Goal: Ask a question

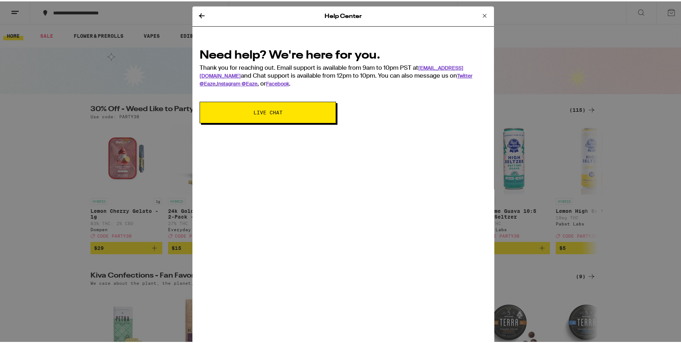
click at [267, 109] on span "Live Chat" at bounding box center [268, 110] width 29 height 5
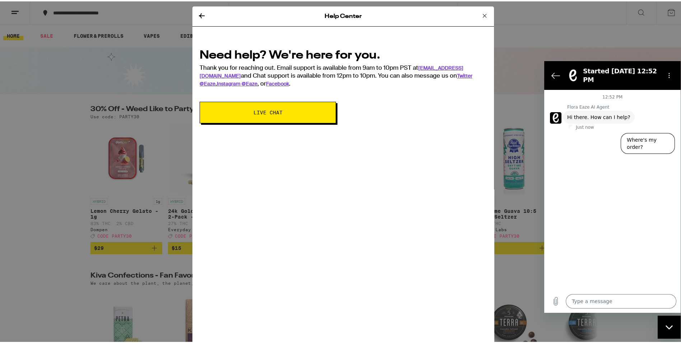
click at [573, 205] on div "12:52 PM Flora Eaze AI Agent Flora Eaze AI Agent says: Hi there. How can I help…" at bounding box center [613, 189] width 136 height 200
drag, startPoint x: 46, startPoint y: 241, endPoint x: 410, endPoint y: 264, distance: 365.0
click at [410, 264] on div "Help Center Need help? We're here for you. Thank you for reaching out. Email su…" at bounding box center [344, 176] width 302 height 343
click at [576, 301] on textarea at bounding box center [621, 300] width 111 height 14
type textarea "c"
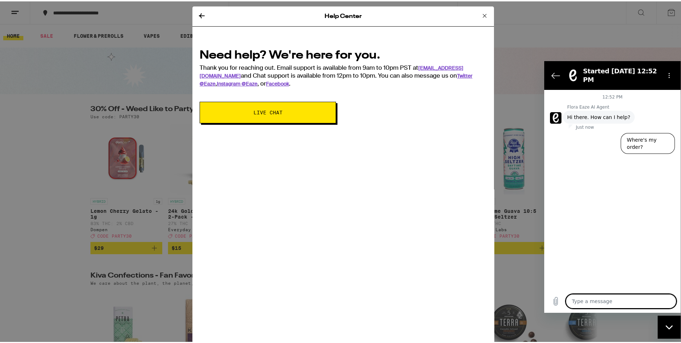
type textarea "x"
type textarea "ca"
type textarea "x"
type textarea "can"
type textarea "x"
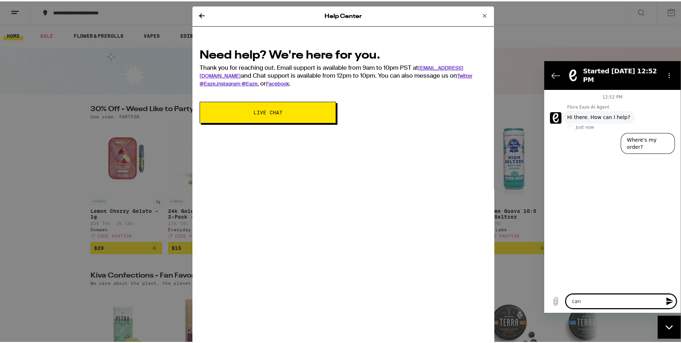
type textarea "can"
type textarea "x"
type textarea "can y"
type textarea "x"
type textarea "can yo"
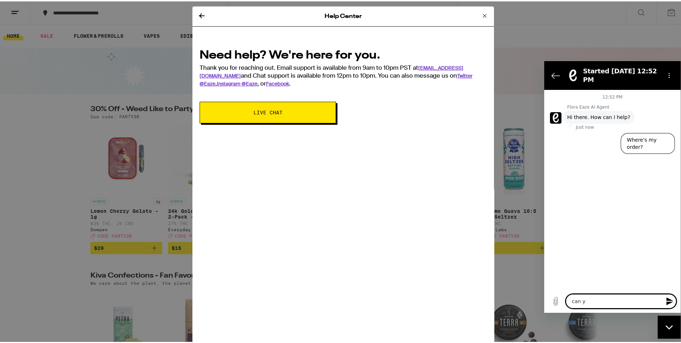
type textarea "x"
type textarea "can you"
type textarea "x"
type textarea "can you"
type textarea "x"
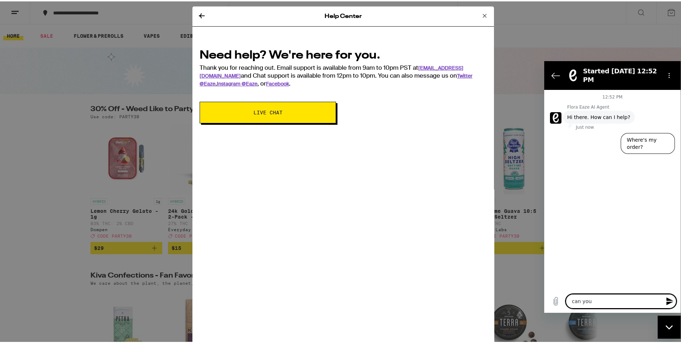
type textarea "can you s"
type textarea "x"
type textarea "can you sh"
type textarea "x"
type textarea "can you shi"
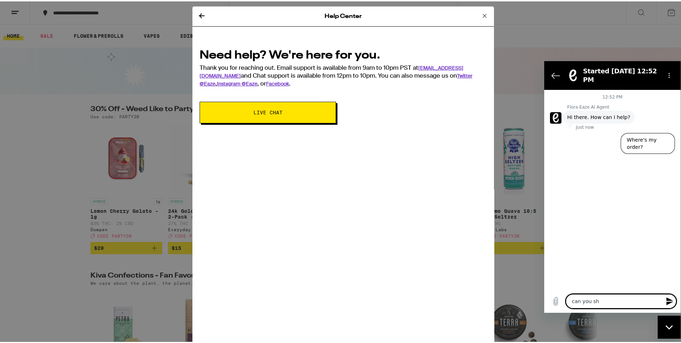
type textarea "x"
type textarea "can you ship"
type textarea "x"
type textarea "can you ship"
type textarea "x"
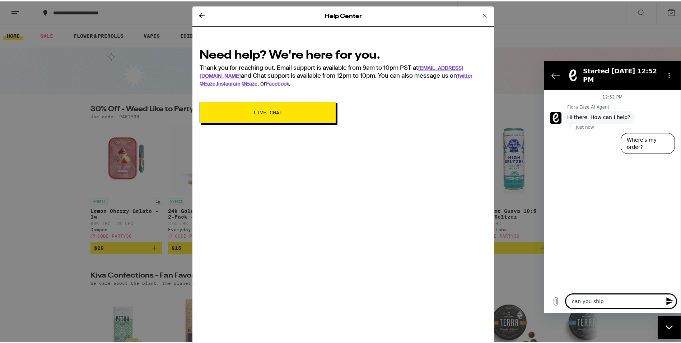
type textarea "can you ship t"
type textarea "x"
type textarea "can you ship to"
type textarea "x"
type textarea "can you ship to"
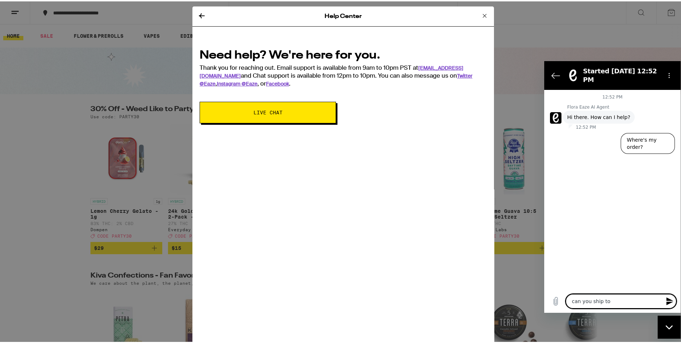
type textarea "x"
type textarea "can you ship to i"
type textarea "x"
type textarea "can you ship to io"
type textarea "x"
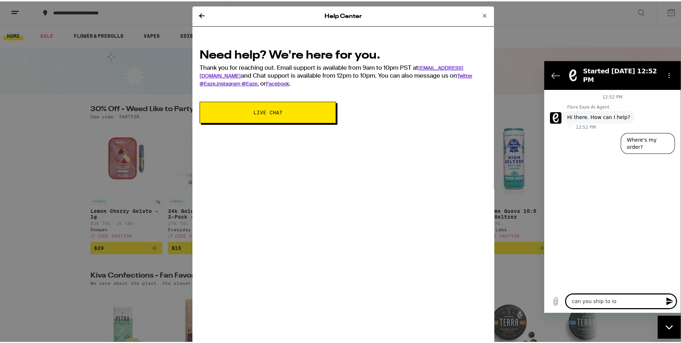
type textarea "can you ship to iow"
type textarea "x"
type textarea "can you ship to [US_STATE]"
type textarea "x"
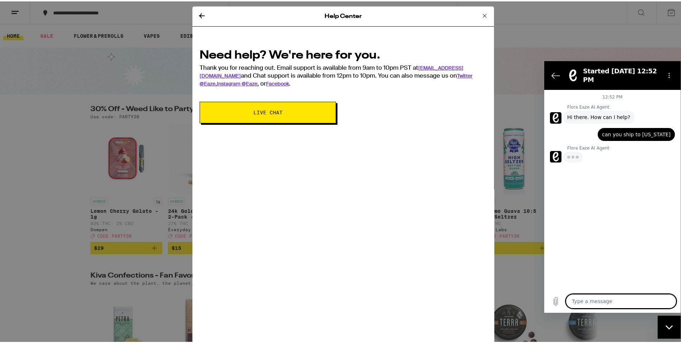
type textarea "x"
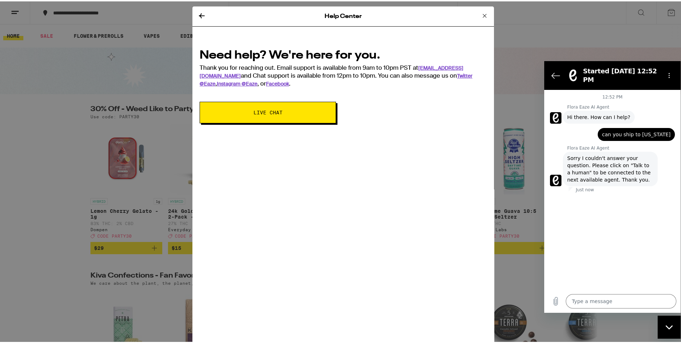
drag, startPoint x: 671, startPoint y: 72, endPoint x: 671, endPoint y: 65, distance: 7.5
click at [671, 65] on section "Started [DATE] 12:52 PM" at bounding box center [613, 75] width 136 height 29
click at [668, 72] on icon "Options menu" at bounding box center [670, 75] width 6 height 6
click at [43, 196] on div "Help Center Need help? We're here for you. Thank you for reaching out. Email su…" at bounding box center [343, 171] width 687 height 343
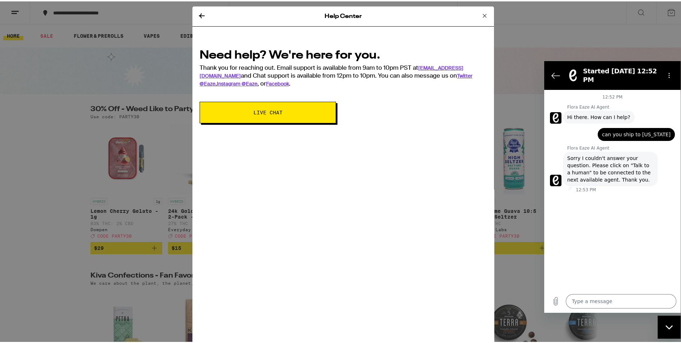
drag, startPoint x: 10, startPoint y: 12, endPoint x: 454, endPoint y: 118, distance: 456.3
click at [454, 118] on div "Need help? We're here for you. Thank you for reaching out. Email support is ava…" at bounding box center [344, 82] width 302 height 94
click at [555, 72] on icon "Back to the conversation list" at bounding box center [556, 75] width 9 height 9
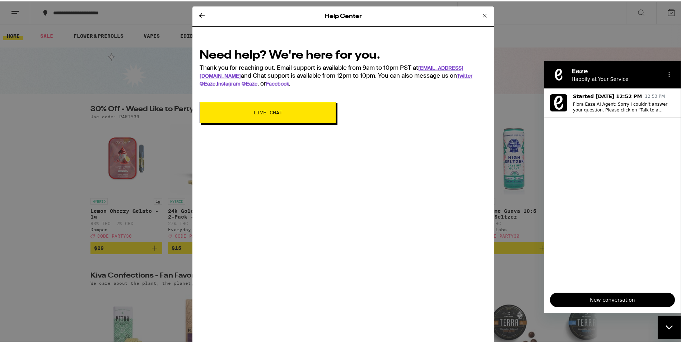
click at [72, 175] on div "Help Center Need help? We're here for you. Thank you for reaching out. Email su…" at bounding box center [343, 171] width 687 height 343
drag, startPoint x: 668, startPoint y: 76, endPoint x: 669, endPoint y: 70, distance: 5.4
click at [669, 70] on button "Options menu" at bounding box center [669, 74] width 14 height 14
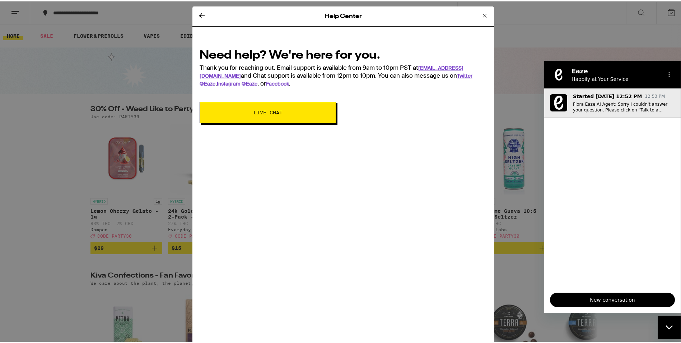
click at [613, 95] on p "Started [DATE] 12:52 PM" at bounding box center [607, 95] width 69 height 7
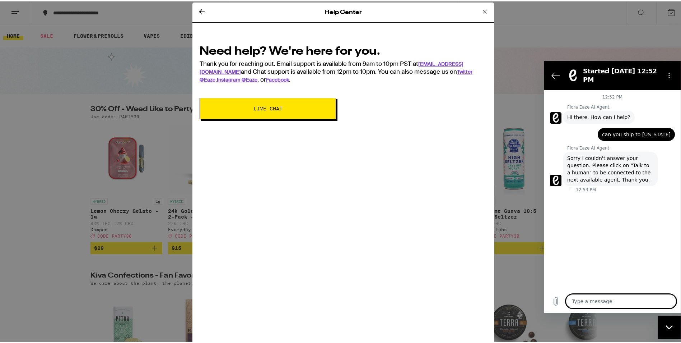
scroll to position [5, 0]
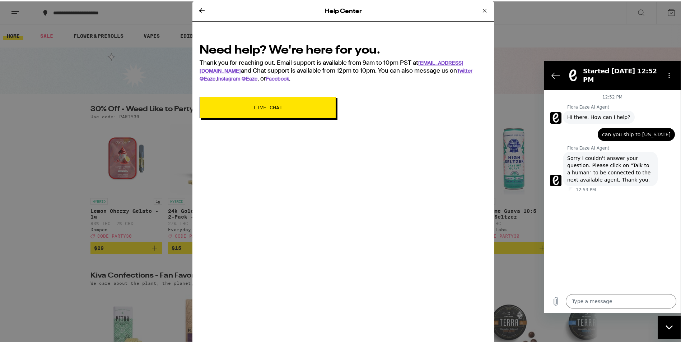
click at [462, 18] on div "Help Center" at bounding box center [344, 10] width 302 height 20
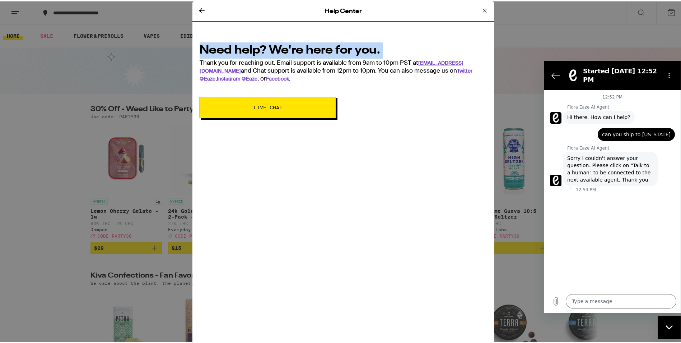
click at [462, 18] on div "Help Center" at bounding box center [344, 10] width 302 height 20
drag, startPoint x: 462, startPoint y: 18, endPoint x: 441, endPoint y: 24, distance: 21.5
click at [441, 24] on div "Help Center Need help? We're here for you. Thank you for reaching out. Email su…" at bounding box center [344, 171] width 302 height 343
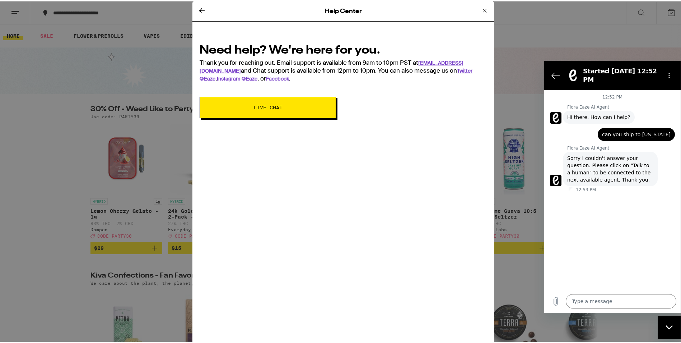
click at [441, 24] on div "Help Center Need help? We're here for you. Thank you for reaching out. Email su…" at bounding box center [344, 171] width 302 height 343
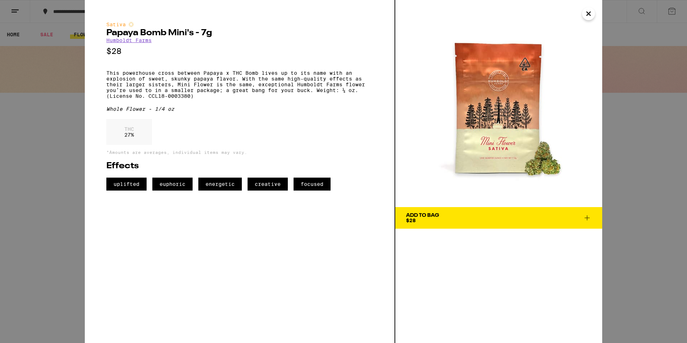
click at [13, 36] on div "Sativa Papaya Bomb Mini's - 7g Humboldt Farms $28 This powerhouse cross between…" at bounding box center [343, 171] width 687 height 343
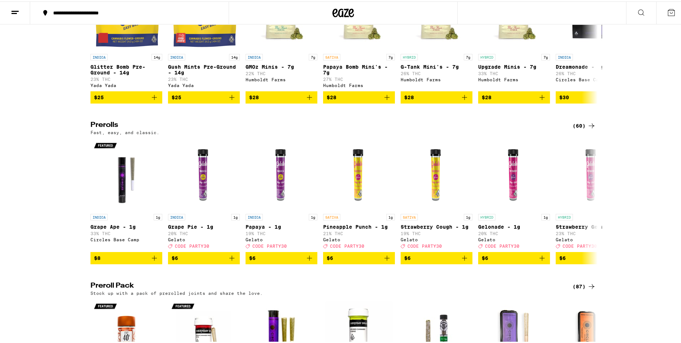
scroll to position [542, 0]
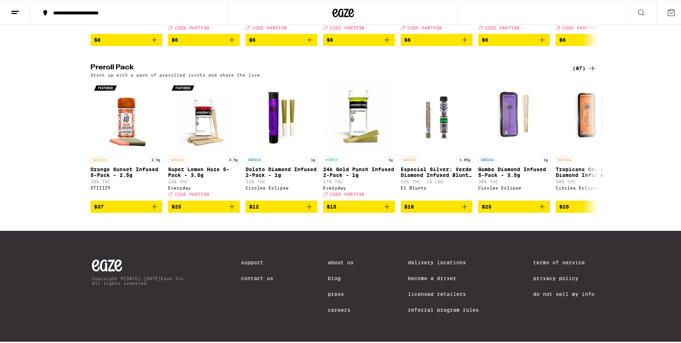
click at [258, 276] on link "Contact Us" at bounding box center [257, 277] width 32 height 6
